Goal: Transaction & Acquisition: Purchase product/service

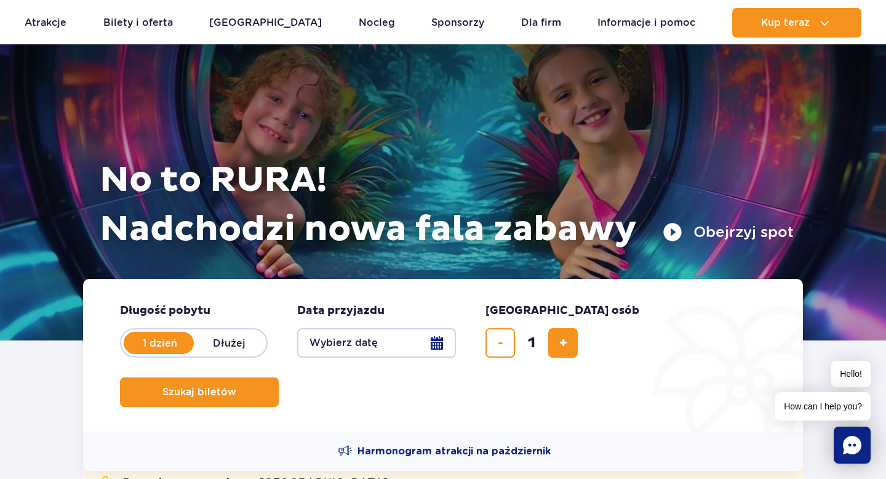
click at [438, 339] on button "Wybierz datę" at bounding box center [376, 343] width 159 height 30
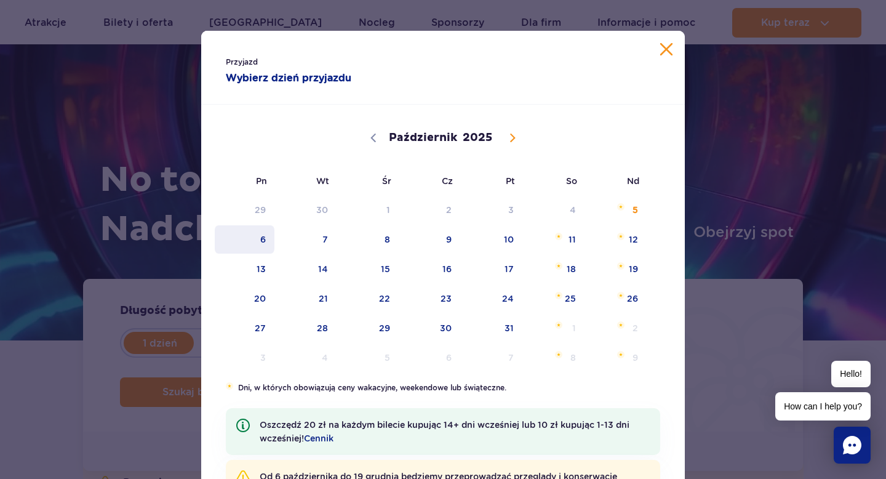
click at [258, 244] on span "6" at bounding box center [244, 239] width 62 height 28
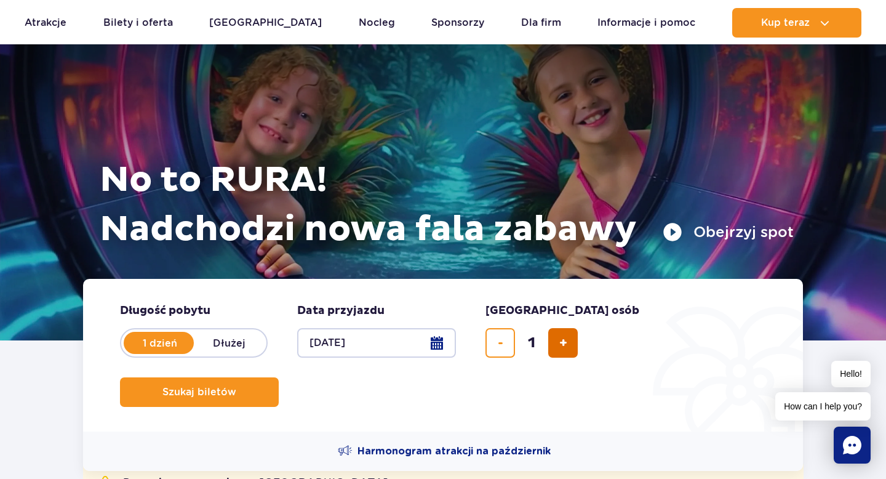
click at [570, 345] on button "dodaj bilet" at bounding box center [563, 343] width 30 height 30
type input "2"
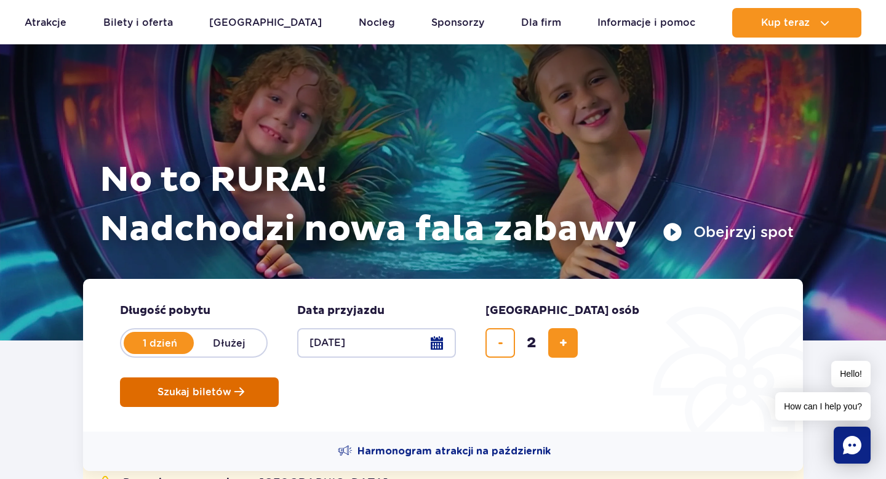
click at [231, 386] on span "Szukaj biletów" at bounding box center [194, 391] width 74 height 11
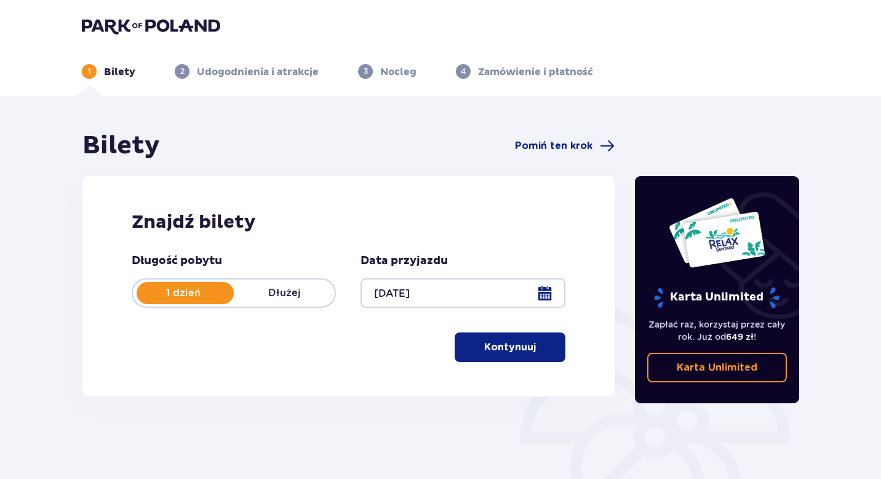
click at [484, 343] on p "Kontynuuj" at bounding box center [510, 347] width 52 height 14
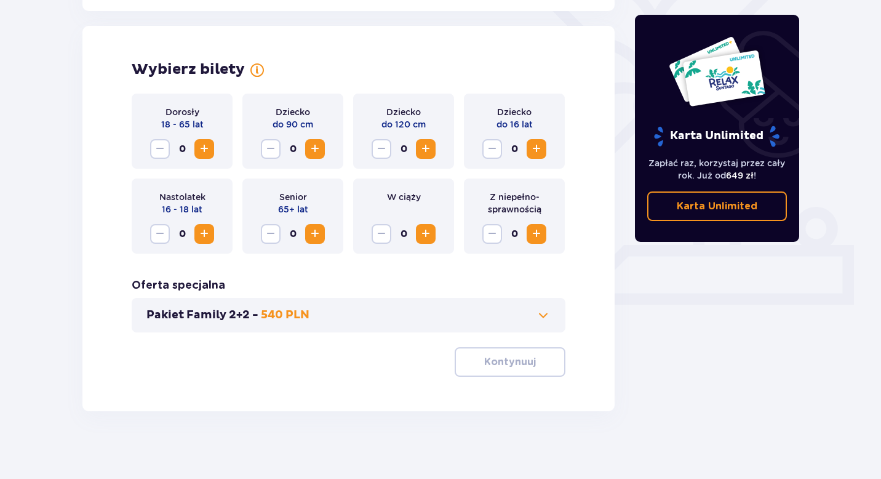
scroll to position [337, 0]
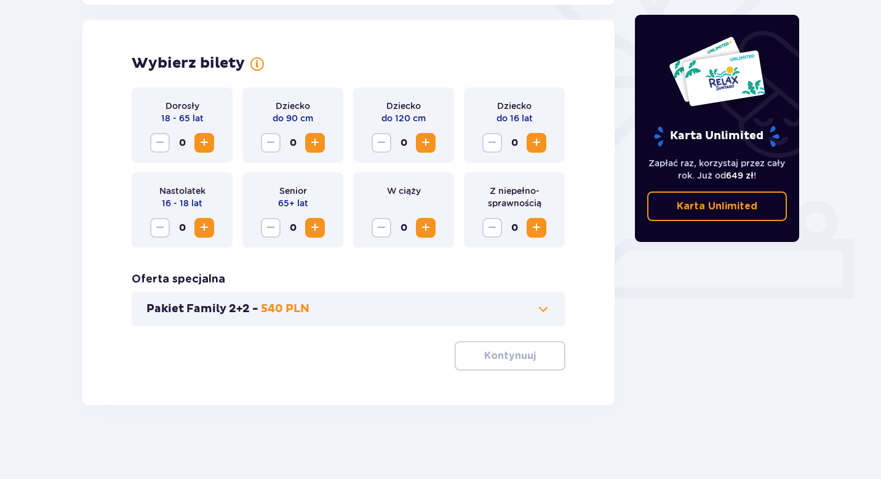
click at [207, 146] on span "Zwiększ" at bounding box center [204, 142] width 15 height 15
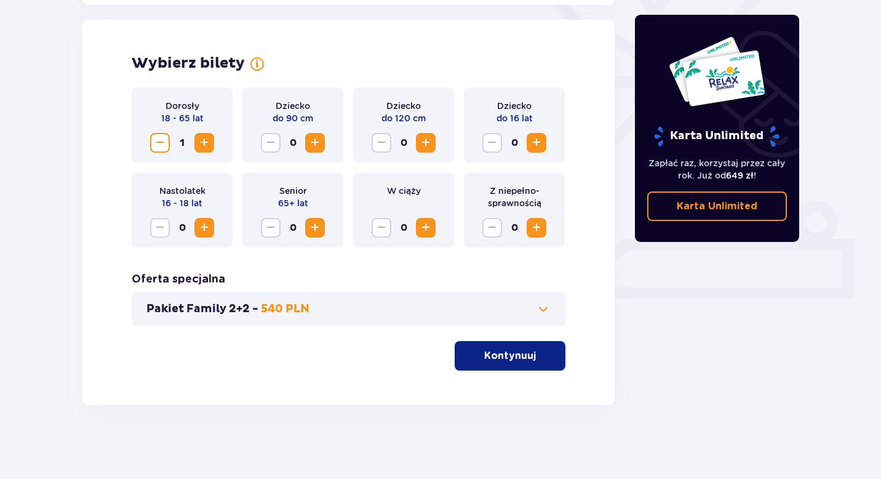
click at [207, 146] on span "Zwiększ" at bounding box center [204, 142] width 15 height 15
click at [519, 354] on p "Kontynuuj" at bounding box center [510, 356] width 52 height 14
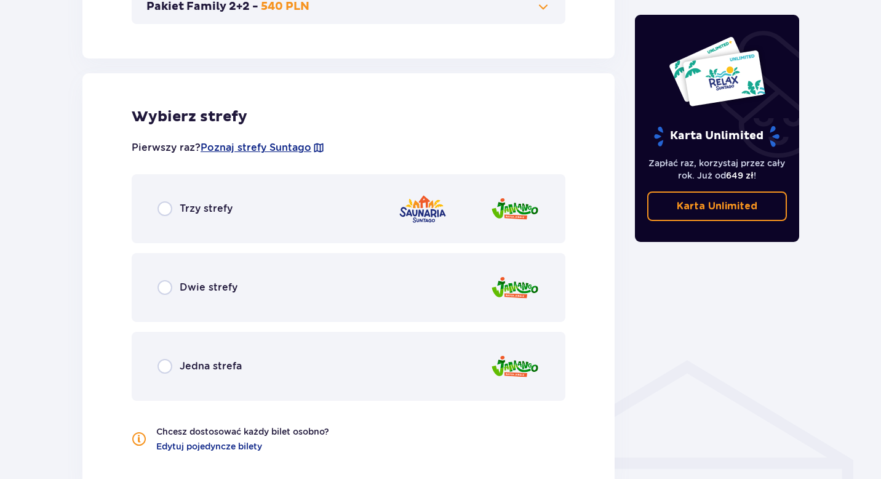
scroll to position [683, 0]
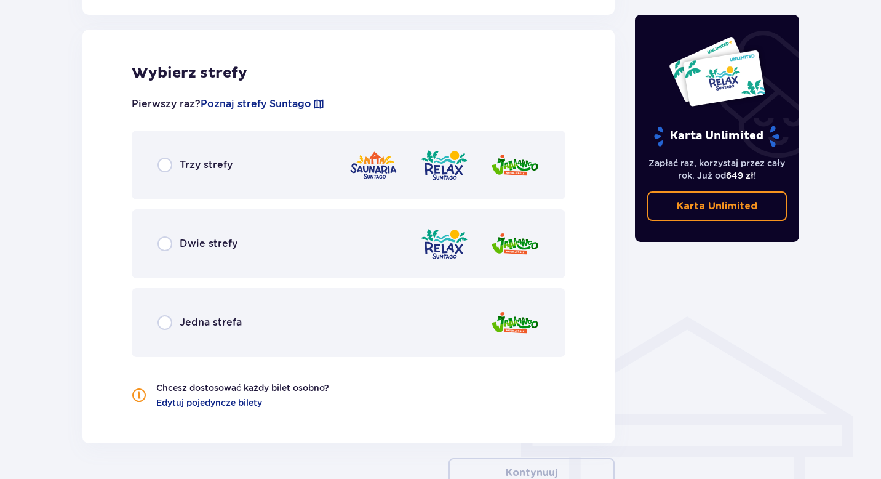
click at [159, 164] on input "radio" at bounding box center [164, 164] width 15 height 15
radio input "true"
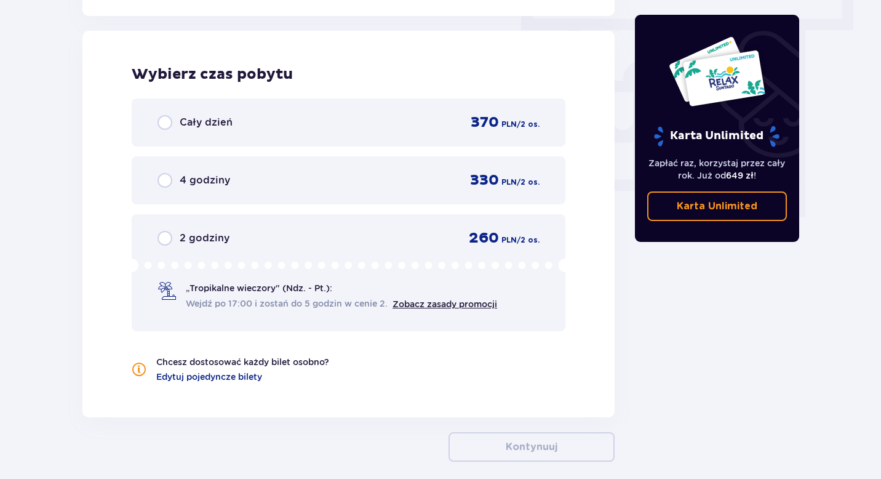
scroll to position [1111, 0]
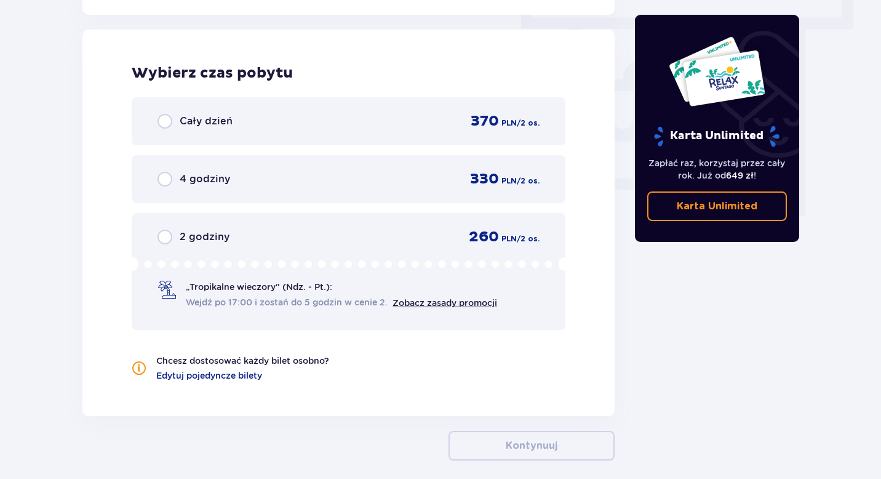
click at [165, 123] on input "radio" at bounding box center [164, 121] width 15 height 15
radio input "true"
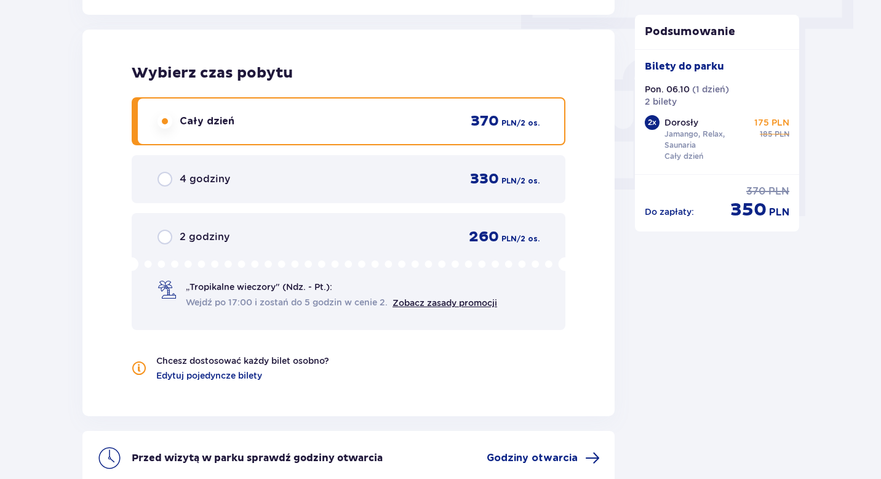
scroll to position [1235, 0]
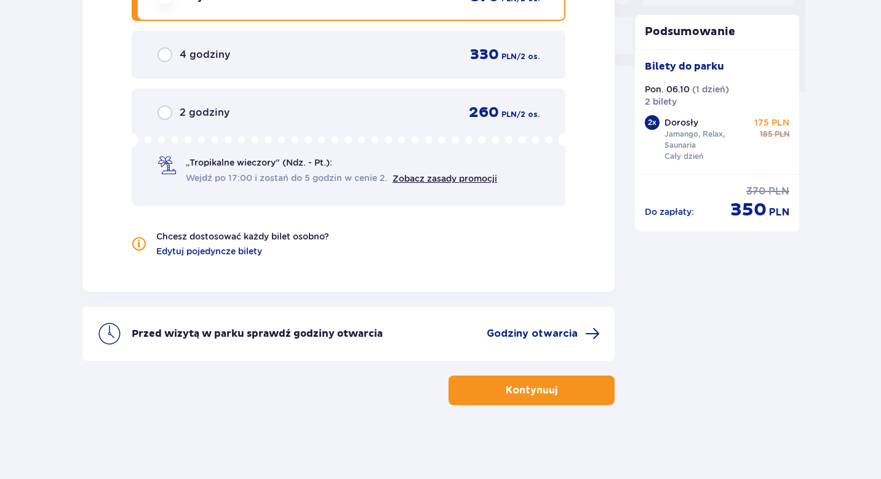
click at [519, 396] on p "Kontynuuj" at bounding box center [532, 390] width 52 height 14
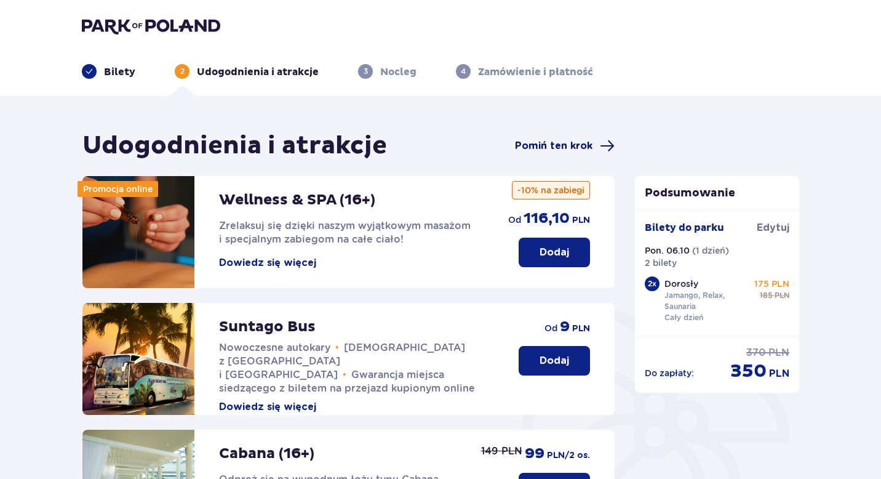
click at [575, 145] on span "Pomiń ten krok" at bounding box center [554, 146] width 78 height 14
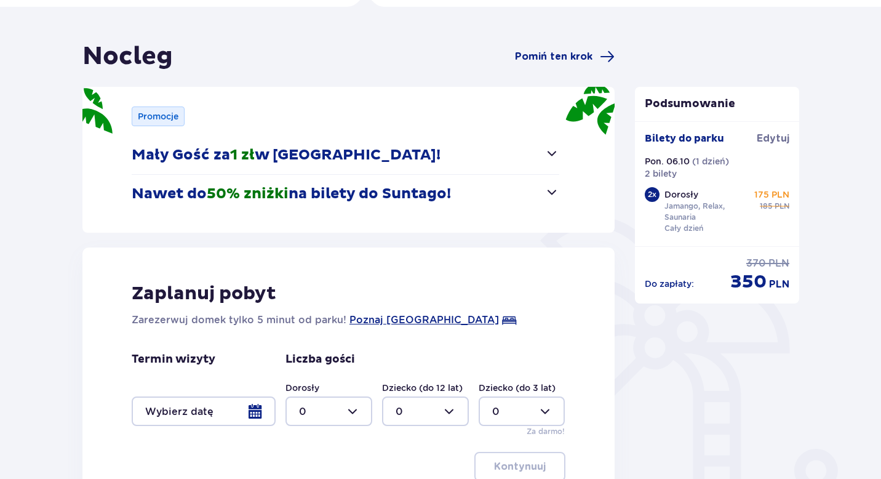
scroll to position [116, 0]
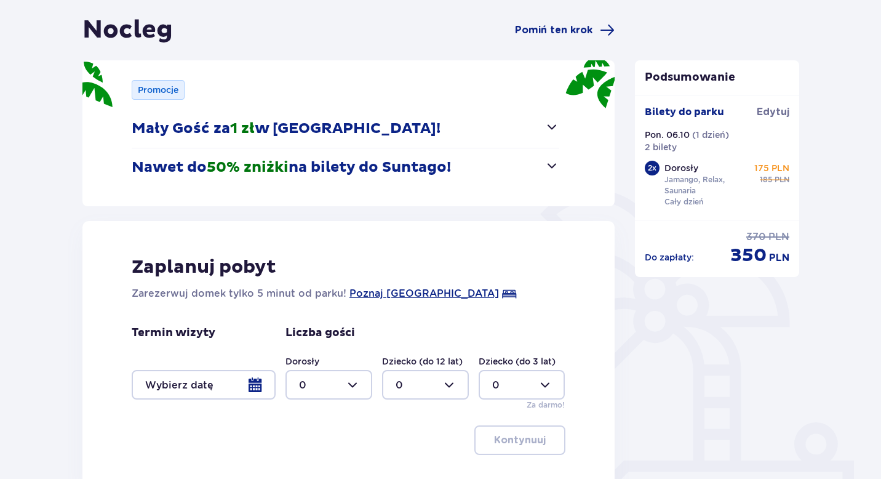
click at [467, 164] on button "Nawet do 50% zniżki na bilety do [GEOGRAPHIC_DATA]!" at bounding box center [346, 167] width 428 height 38
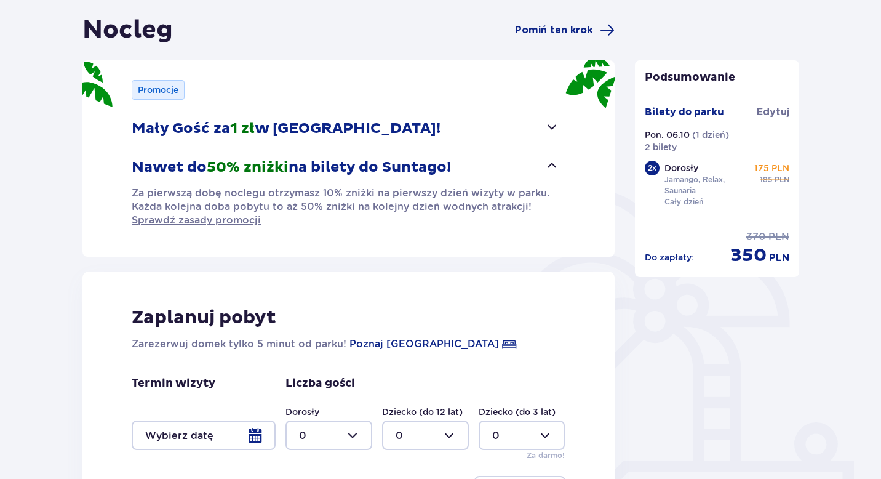
click at [467, 164] on button "Nawet do 50% zniżki na bilety do [GEOGRAPHIC_DATA]!" at bounding box center [346, 167] width 428 height 38
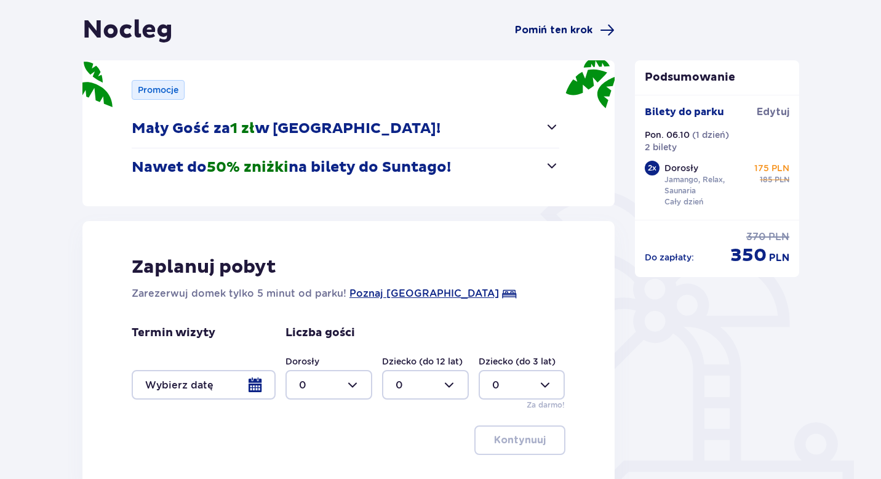
click at [570, 27] on span "Pomiń ten krok" at bounding box center [554, 30] width 78 height 14
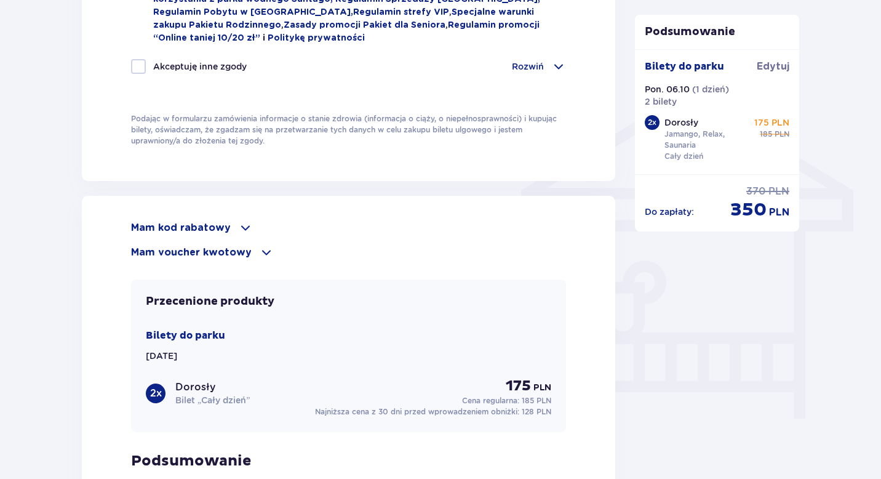
scroll to position [911, 0]
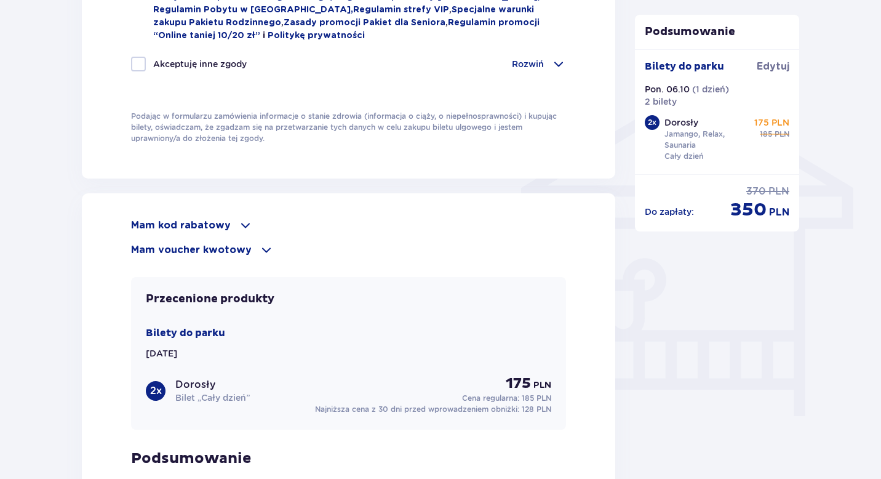
click at [165, 230] on p "Mam kod rabatowy" at bounding box center [181, 225] width 100 height 14
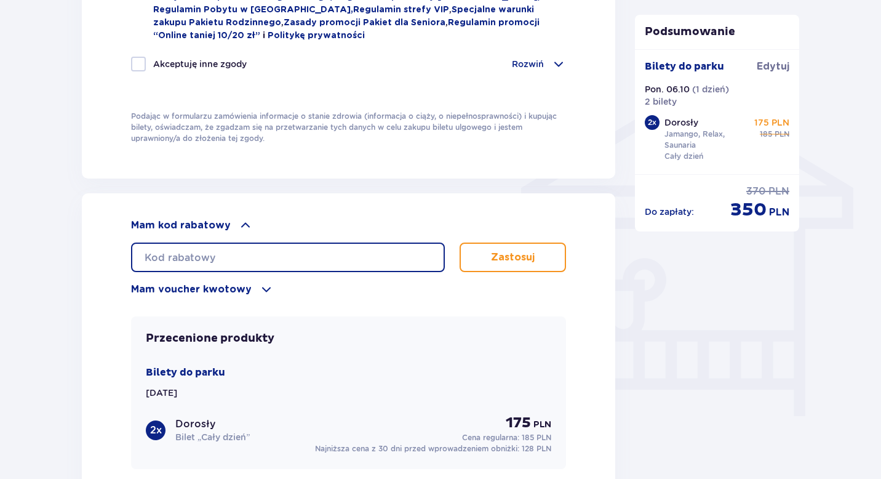
click at [177, 249] on input "text" at bounding box center [288, 257] width 314 height 30
type input "STUDENT30"
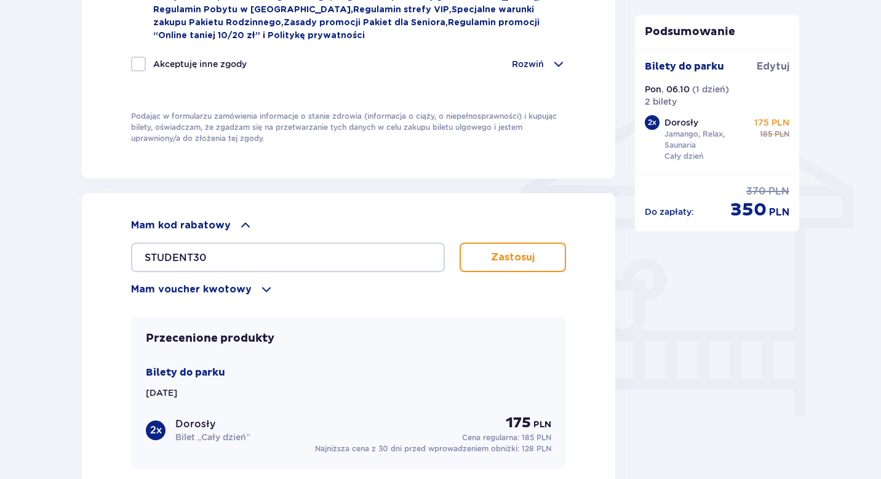
click at [498, 252] on p "Zastosuj" at bounding box center [513, 257] width 44 height 14
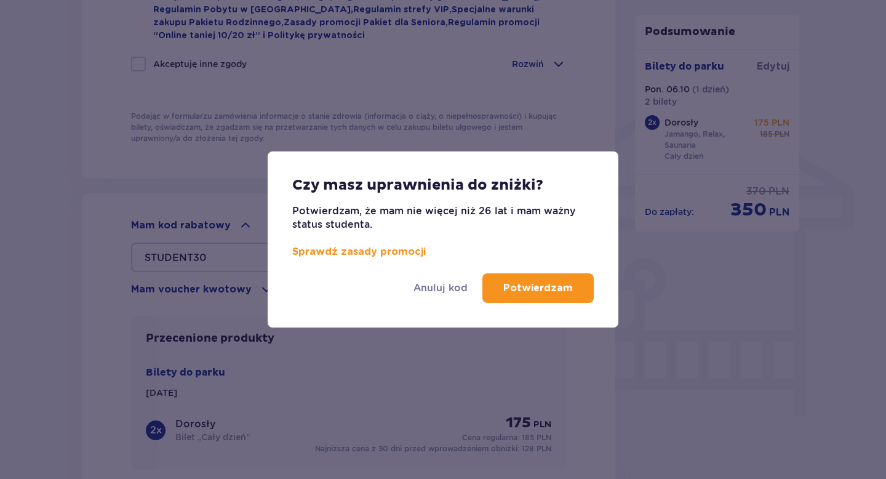
click at [507, 287] on p "Potwierdzam" at bounding box center [538, 288] width 70 height 14
